Goal: Check status: Check status

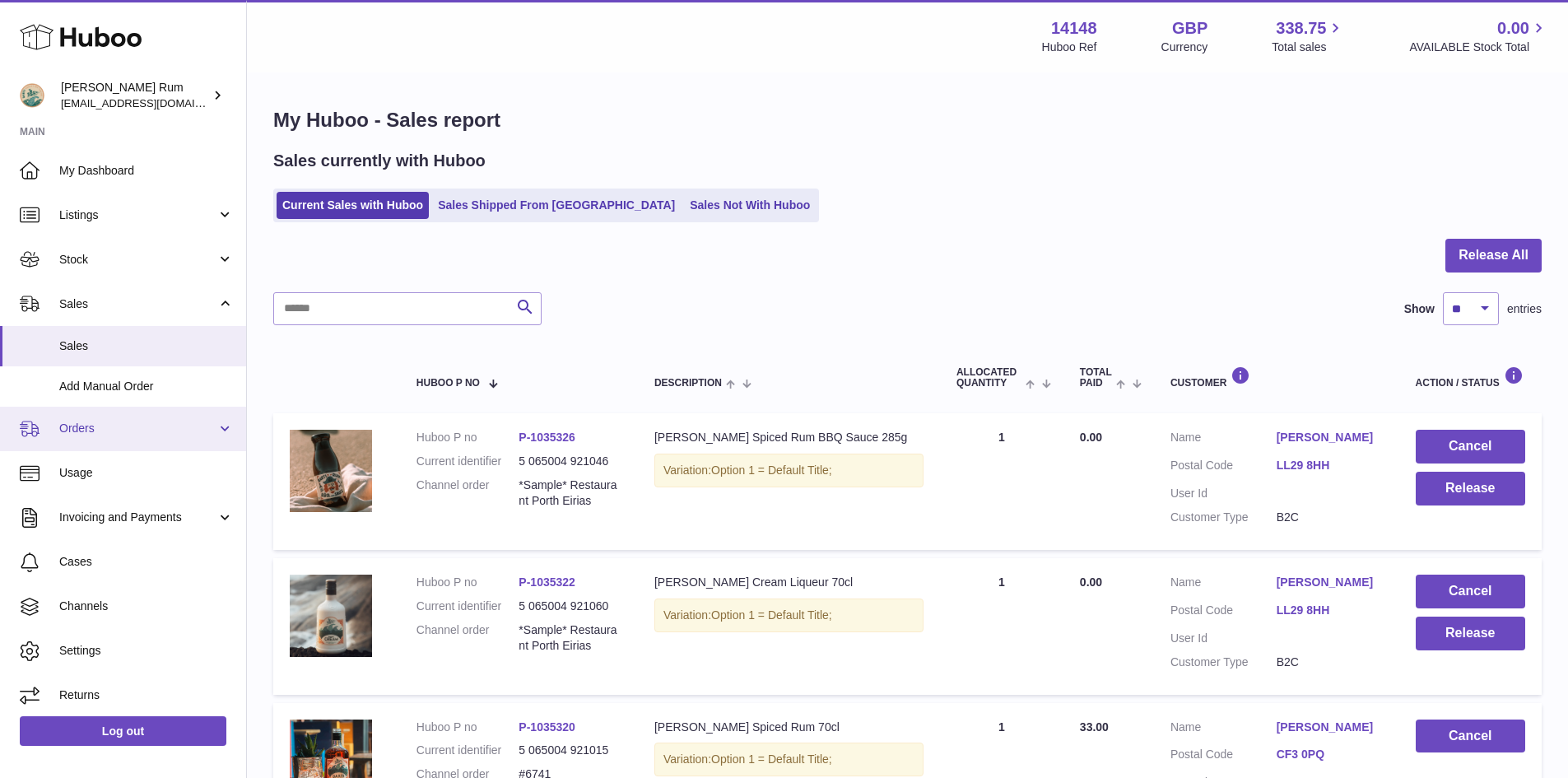
click at [118, 437] on link "Orders" at bounding box center [123, 429] width 246 height 44
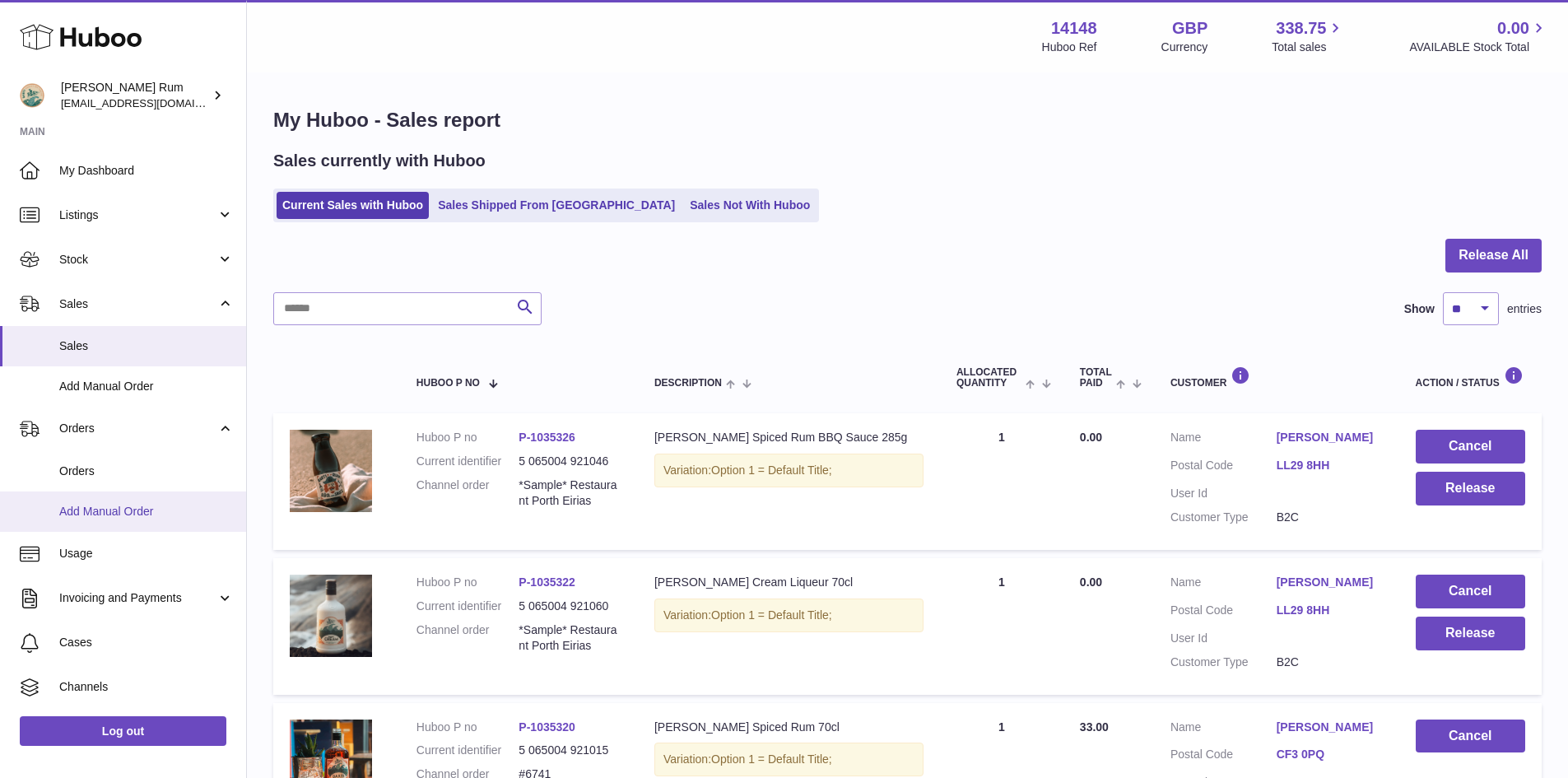
click at [89, 501] on link "Add Manual Order" at bounding box center [123, 511] width 246 height 41
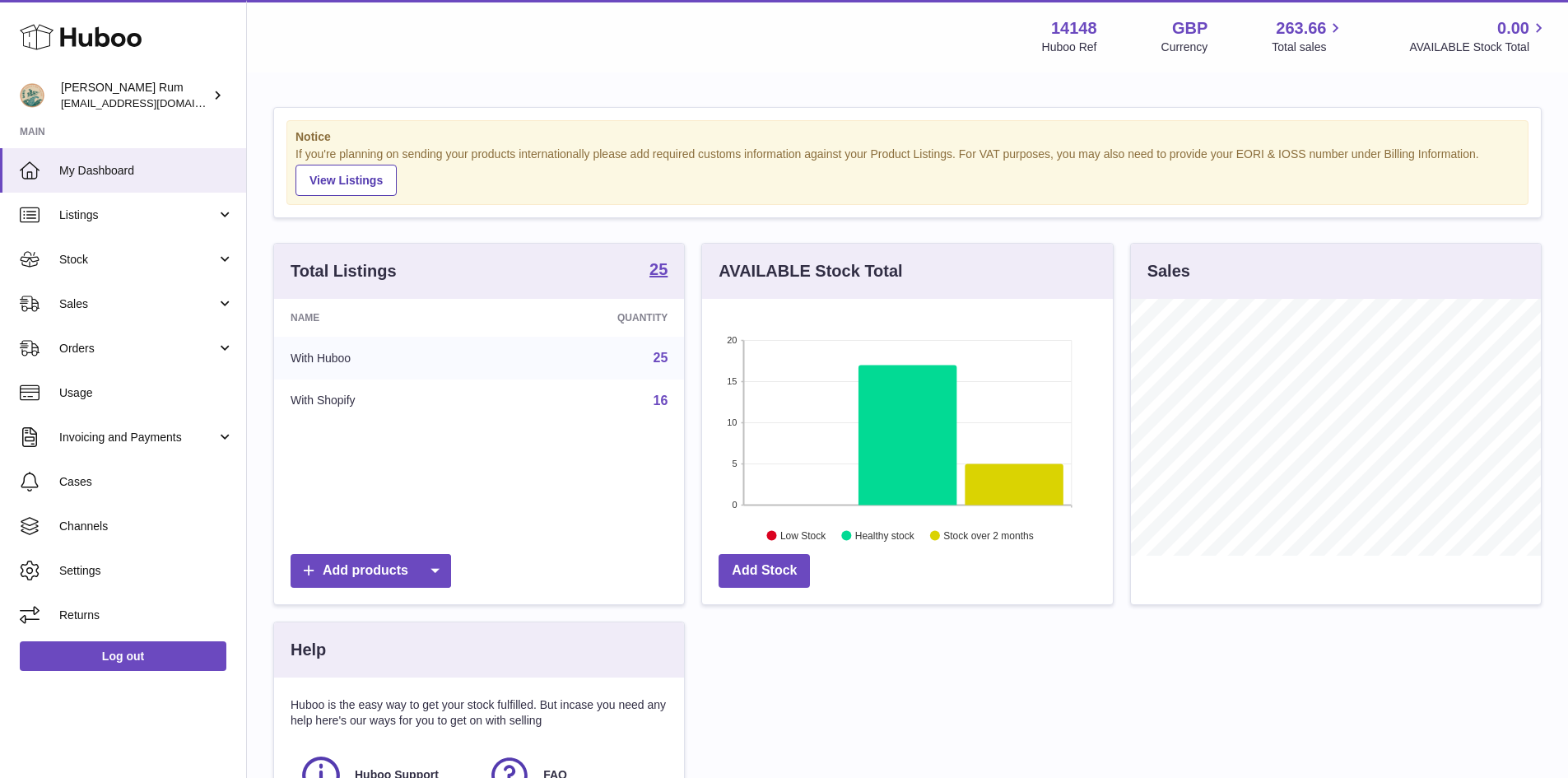
scroll to position [257, 410]
click at [1206, 702] on div "Total Listings 25 Name Quantity With Huboo 25 With Shopify 16 Add products AVAI…" at bounding box center [907, 572] width 1285 height 660
click at [1032, 672] on div "Total Listings 25 Name Quantity With Huboo 25 With Shopify 16 Add products AVAI…" at bounding box center [907, 572] width 1285 height 660
click at [888, 667] on div "Total Listings 25 Name Quantity With Huboo 25 With Shopify 16 Add products AVAI…" at bounding box center [907, 572] width 1285 height 660
click at [920, 684] on div "Total Listings 25 Name Quantity With Huboo 25 With Shopify 16 Add products AVAI…" at bounding box center [907, 572] width 1285 height 660
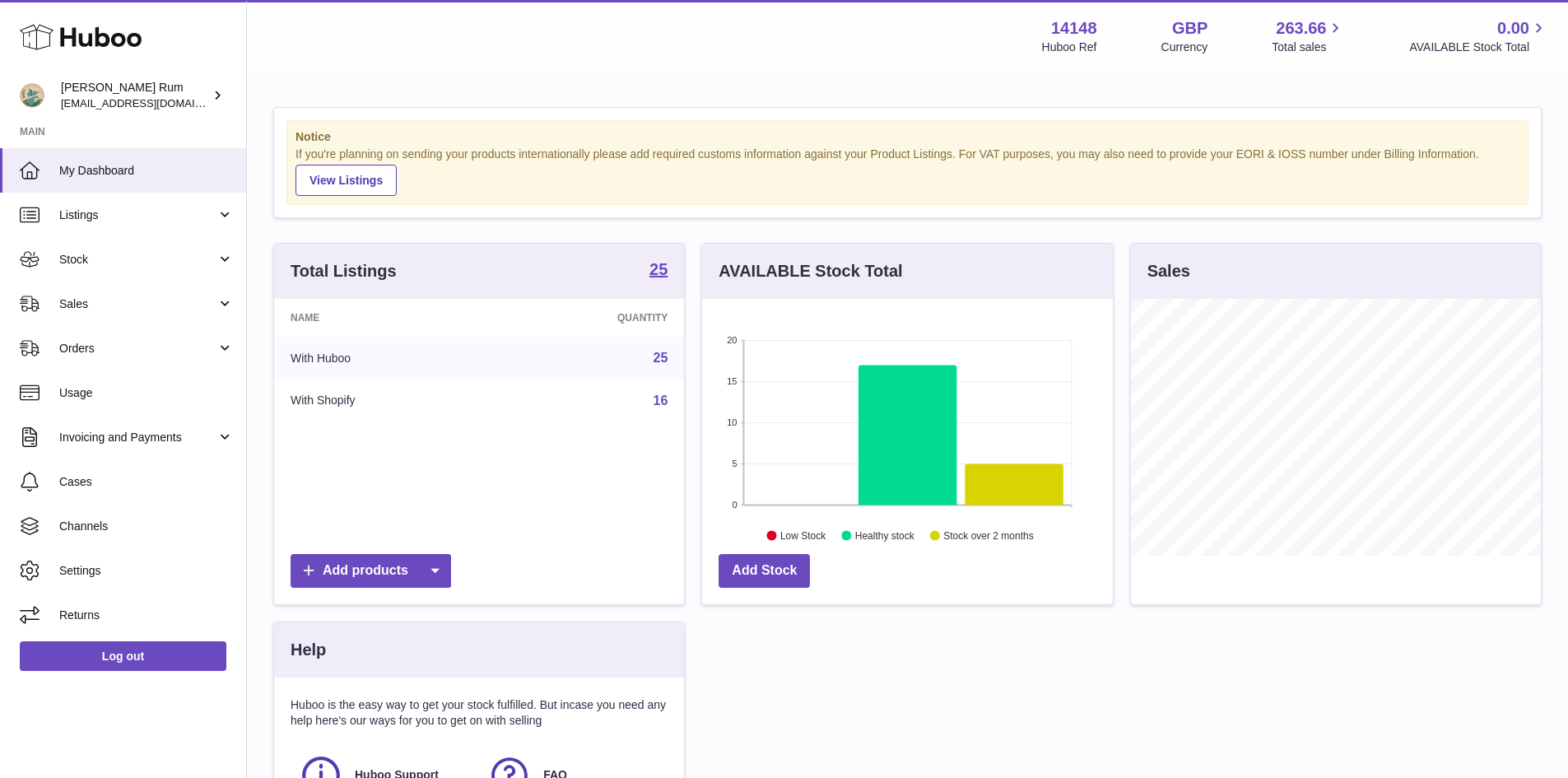
click at [919, 684] on div "Total Listings 25 Name Quantity With Huboo 25 With Shopify 16 Add products AVAI…" at bounding box center [907, 572] width 1285 height 660
click at [624, 32] on div "Menu Huboo 14148 Huboo Ref GBP Currency 263.66 Total sales 0.00 AVAILABLE Stock…" at bounding box center [907, 36] width 1281 height 38
drag, startPoint x: 558, startPoint y: 44, endPoint x: 469, endPoint y: 44, distance: 89.0
click at [550, 44] on div "Menu Huboo 14148 Huboo Ref GBP Currency 263.66 Total sales 0.00 AVAILABLE Stock…" at bounding box center [907, 36] width 1281 height 38
click at [463, 44] on div "Menu Huboo 14148 Huboo Ref GBP Currency 263.66 Total sales 0.00 AVAILABLE Stock…" at bounding box center [907, 36] width 1281 height 38
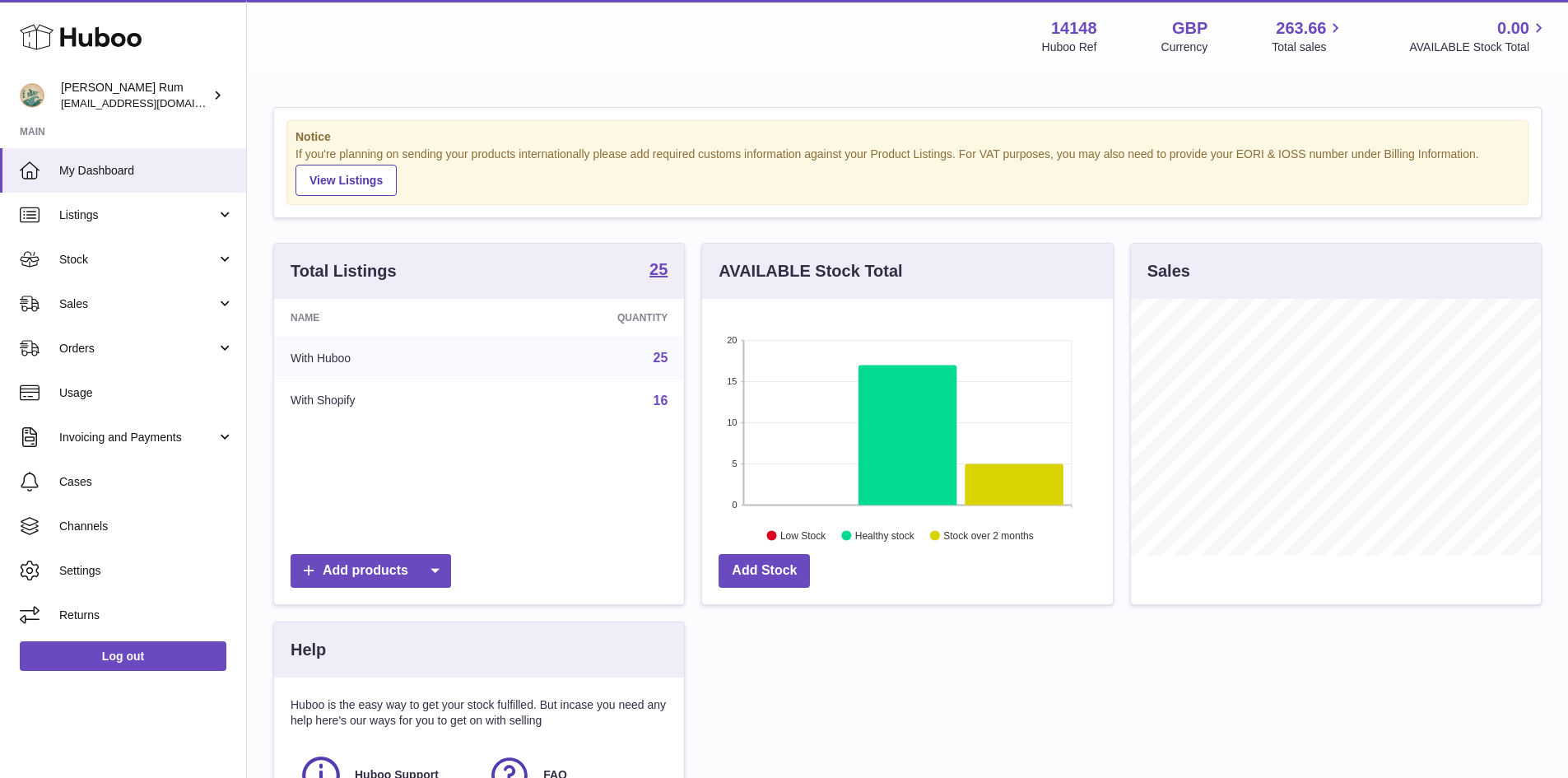
click at [917, 675] on div "Total Listings 25 Name Quantity With Huboo 25 With Shopify 16 Add products AVAI…" at bounding box center [907, 572] width 1285 height 660
click at [132, 264] on span "Stock" at bounding box center [138, 259] width 157 height 16
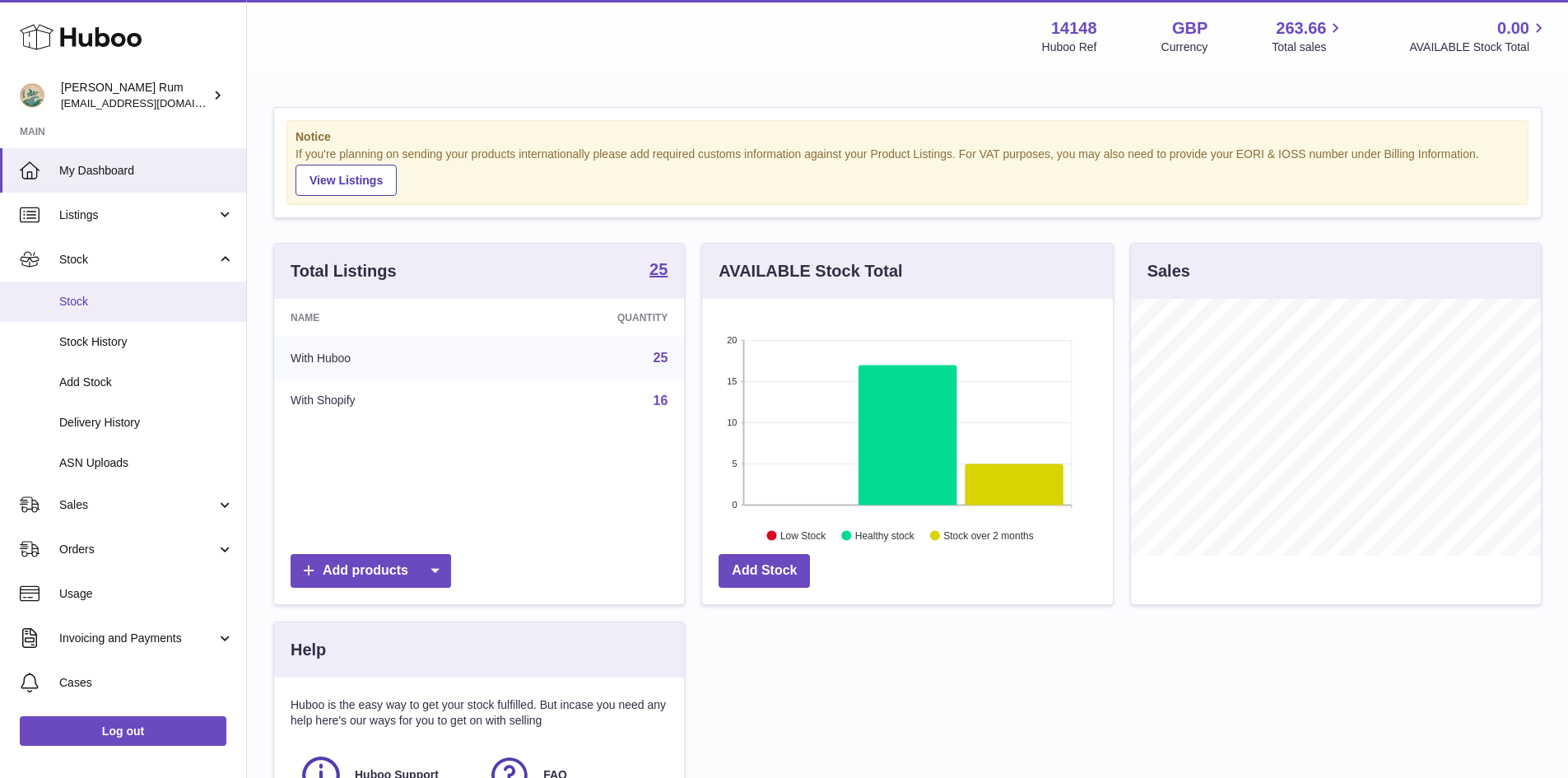
click at [104, 306] on span "Stock" at bounding box center [146, 301] width 174 height 16
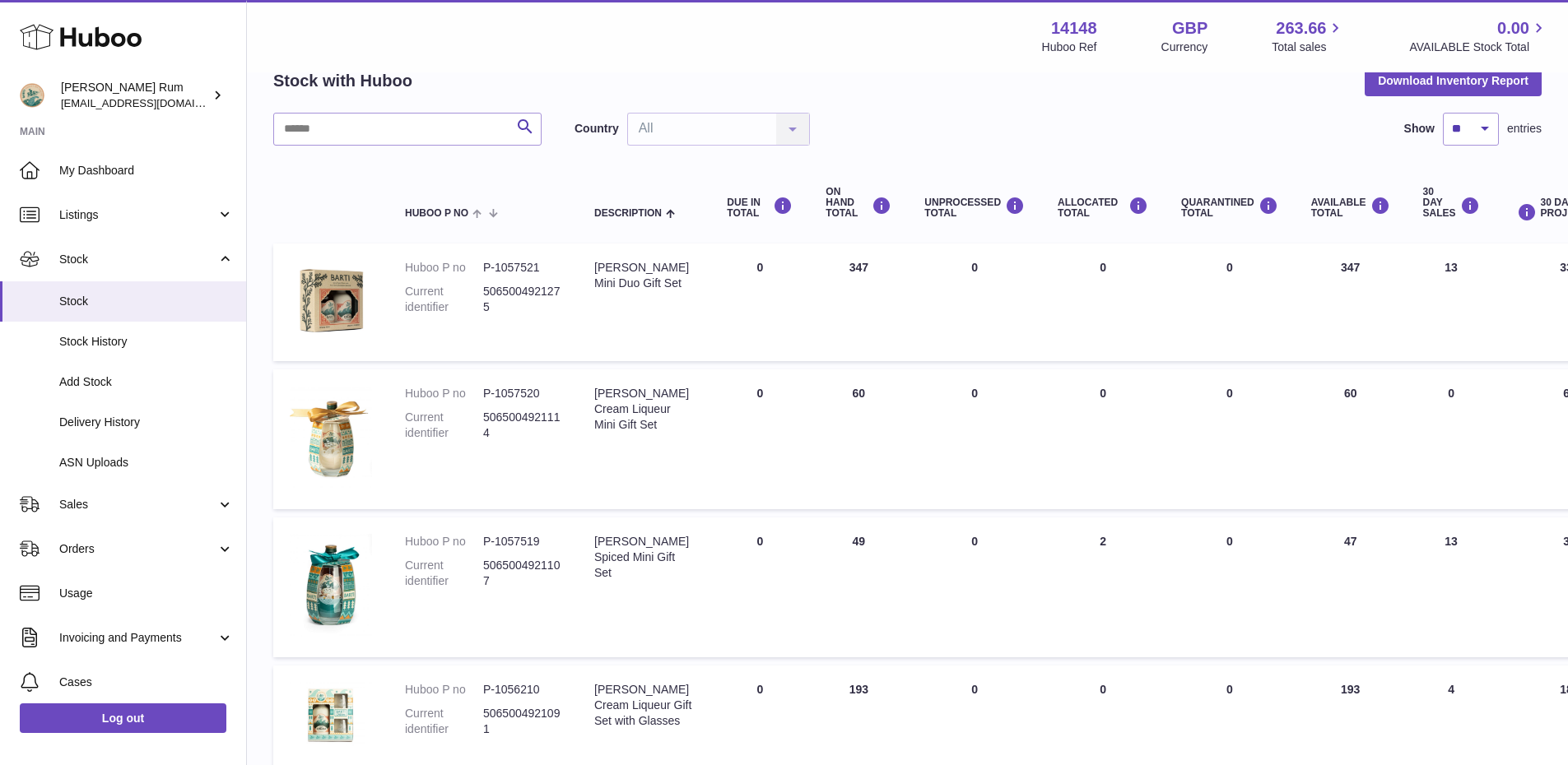
scroll to position [82, 0]
click at [985, 82] on div "Stock with Huboo Download Inventory Report" at bounding box center [907, 82] width 1268 height 30
drag, startPoint x: 754, startPoint y: 54, endPoint x: 746, endPoint y: 57, distance: 8.5
click at [746, 57] on div "Menu Huboo 14148 Huboo Ref GBP Currency 263.66 Total sales 0.00 AVAILABLE Stock…" at bounding box center [908, 36] width 1321 height 72
click at [453, 68] on div "Menu Huboo 14148 Huboo Ref GBP Currency 263.66 Total sales 0.00 AVAILABLE Stock…" at bounding box center [908, 36] width 1321 height 72
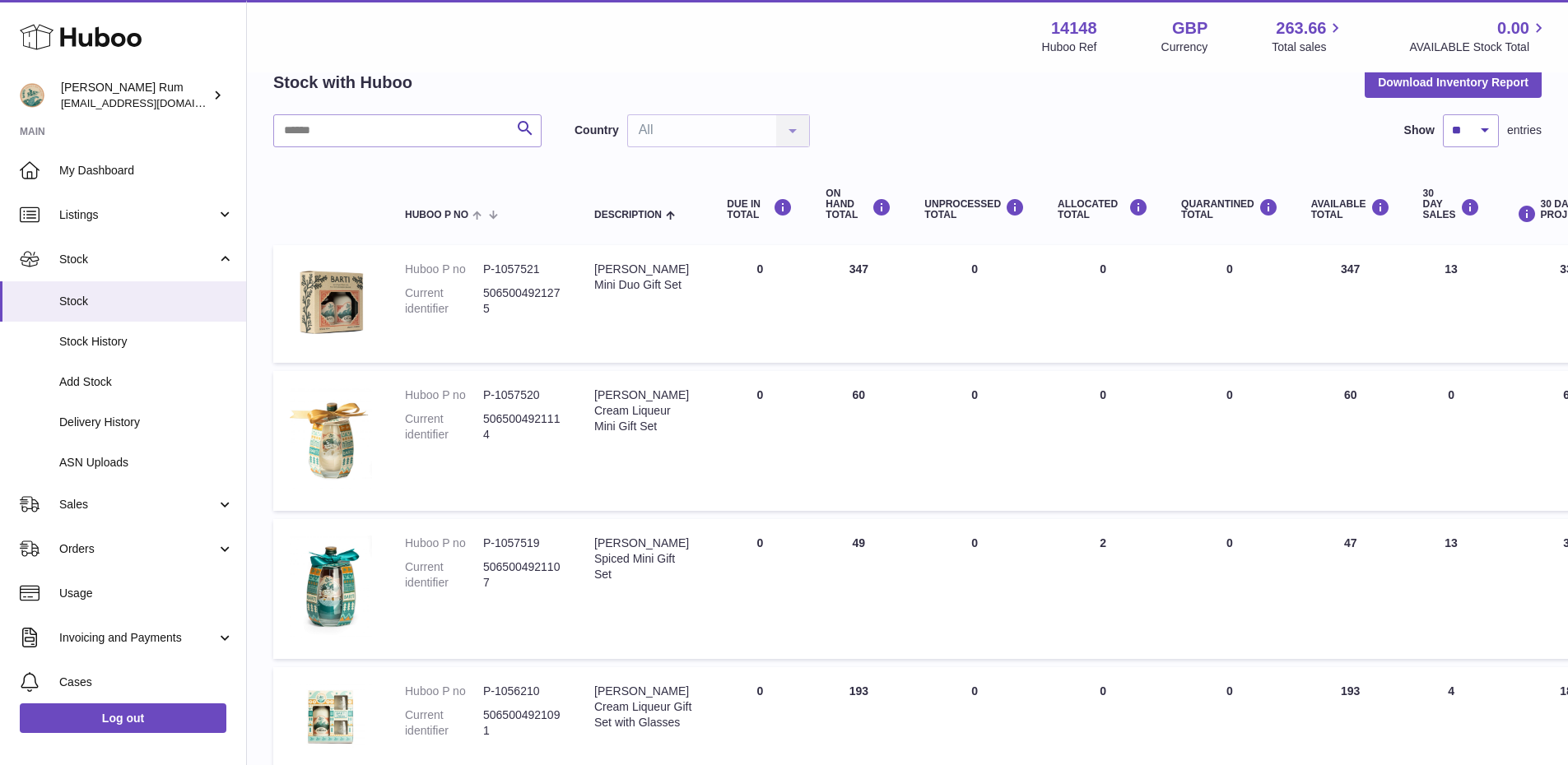
click at [1112, 133] on div "Search Country All All No elements found. Consider changing the search query. L…" at bounding box center [907, 132] width 1268 height 33
click at [971, 94] on div "Stock with Huboo Download Inventory Report" at bounding box center [907, 82] width 1268 height 30
click at [913, 46] on div "Menu Huboo 14148 Huboo Ref GBP Currency 263.66 Total sales 0.00 AVAILABLE Stock…" at bounding box center [907, 36] width 1281 height 38
click at [756, 77] on div "Stock with Huboo Download Inventory Report" at bounding box center [907, 82] width 1268 height 30
